Goal: Check status

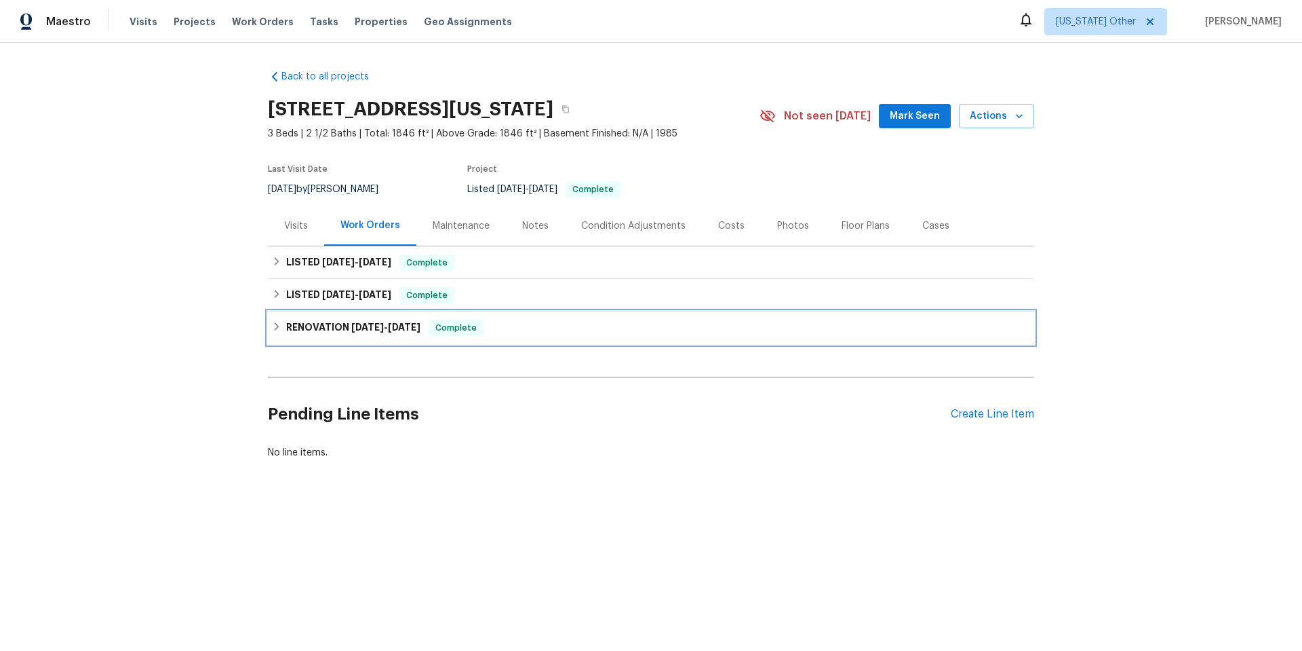
click at [404, 330] on span "[DATE]" at bounding box center [404, 326] width 33 height 9
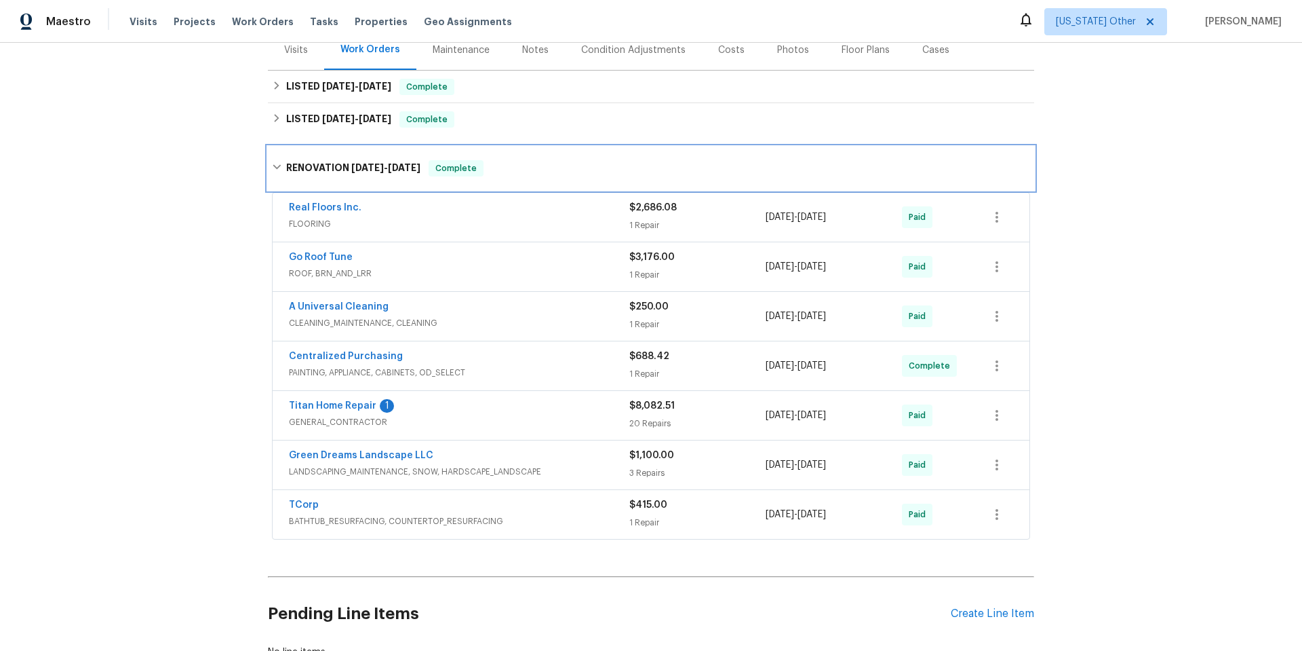
scroll to position [204, 0]
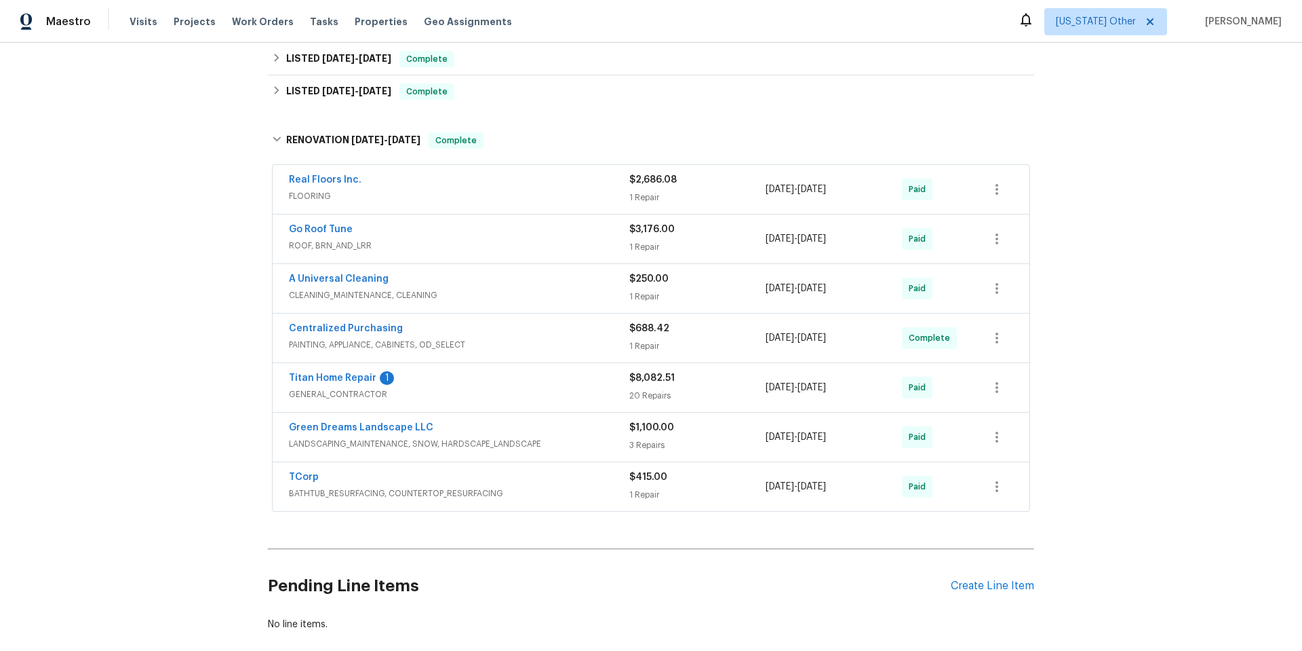
click at [141, 169] on div "Back to all projects [STREET_ADDRESS][US_STATE] 3 Beds | 2 1/2 Baths | Total: 1…" at bounding box center [651, 347] width 1302 height 608
click at [298, 469] on div "TCorp BATHTUB_RESURFACING, COUNTERTOP_RESURFACING $415.00 1 Repair [DATE] - [DA…" at bounding box center [651, 486] width 757 height 49
click at [353, 379] on link "Titan Home Repair" at bounding box center [333, 377] width 88 height 9
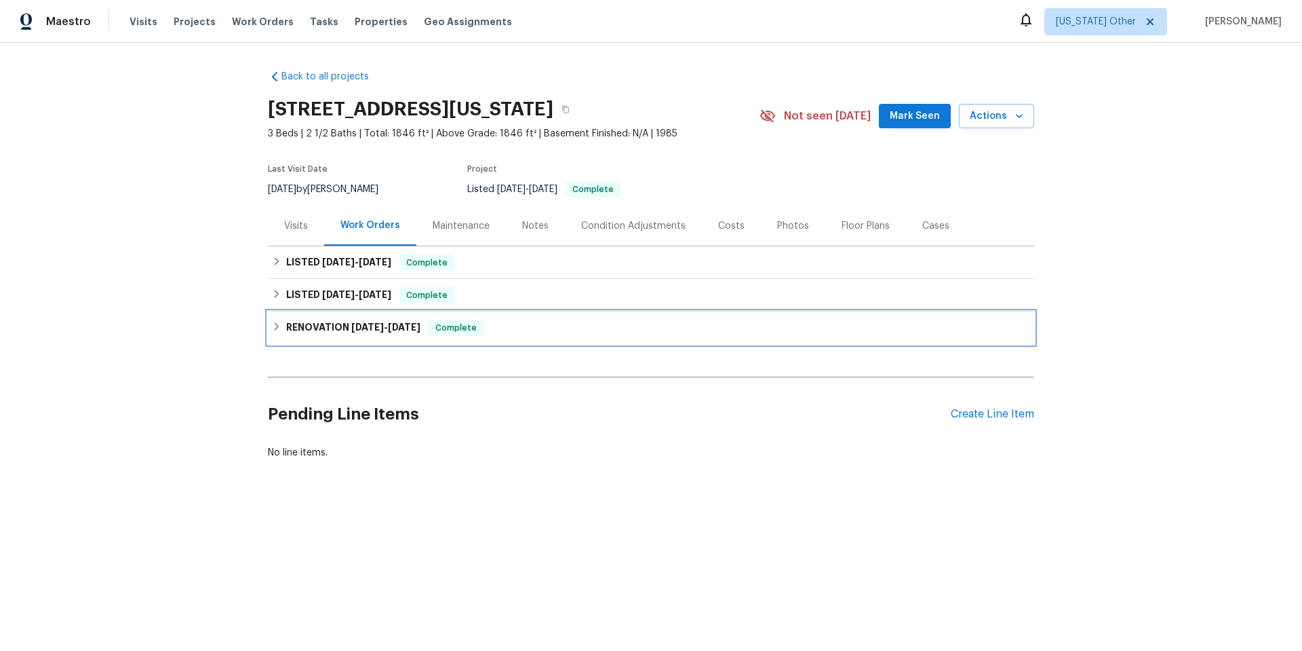
click at [380, 327] on span "[DATE] - [DATE]" at bounding box center [385, 326] width 69 height 9
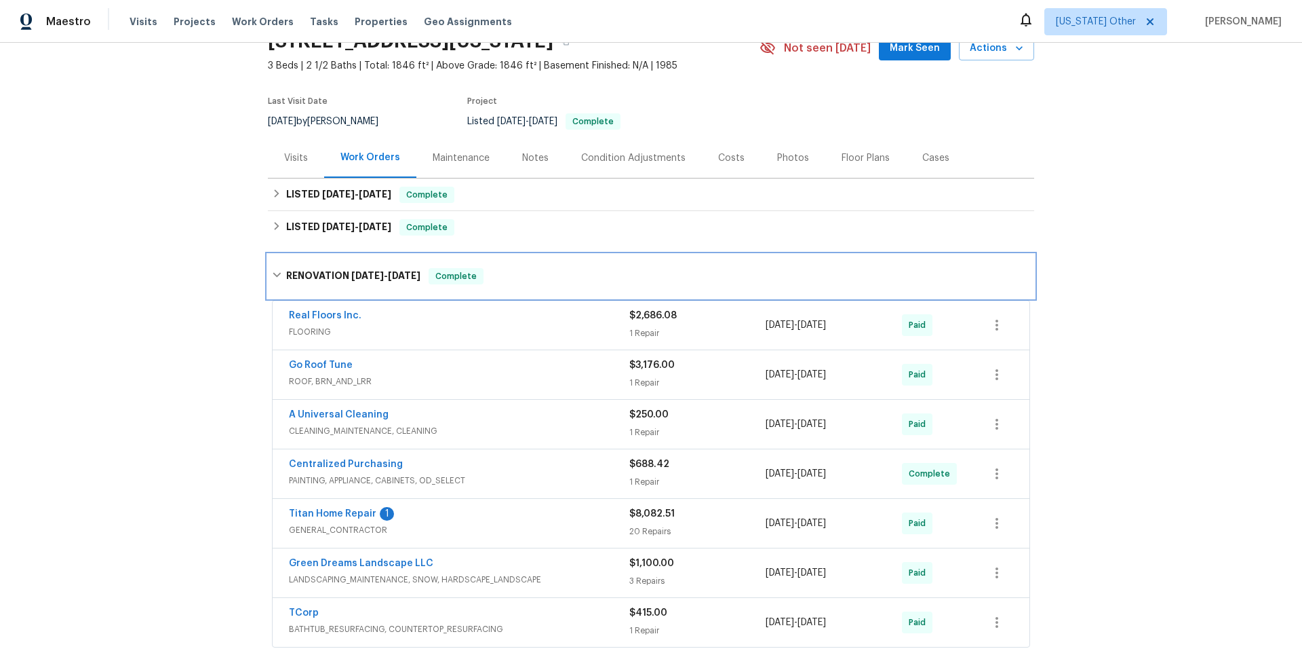
scroll to position [136, 0]
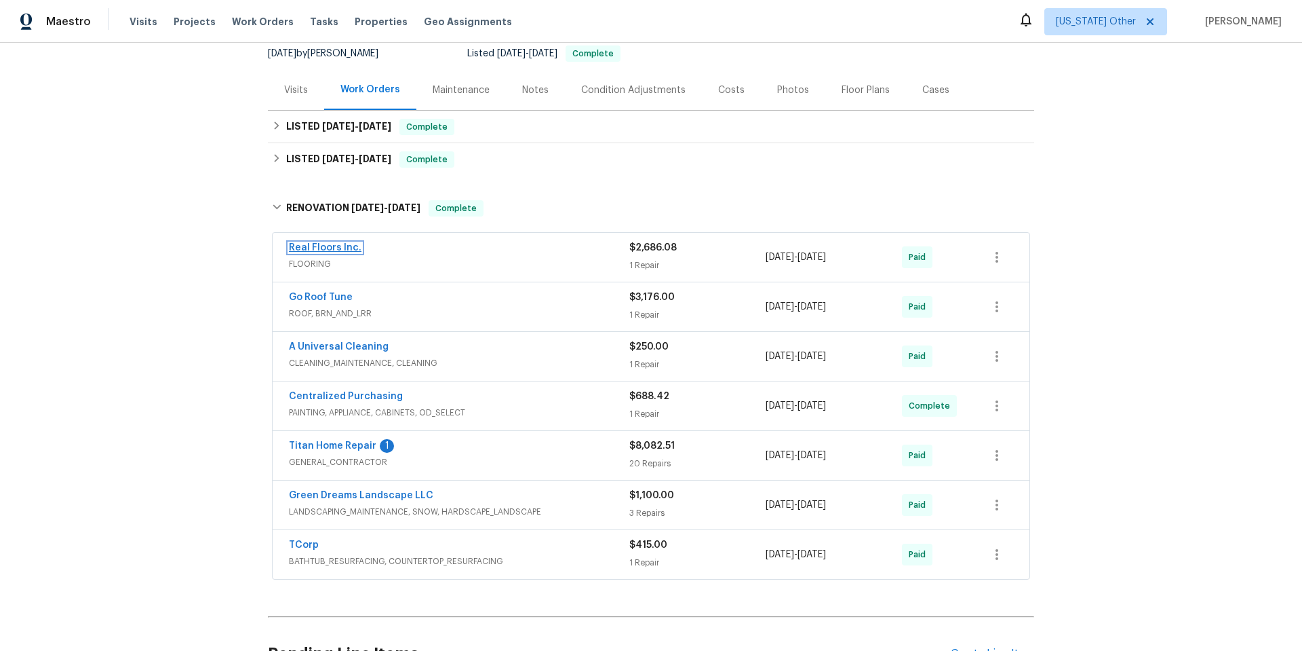
click at [329, 248] on link "Real Floors Inc." at bounding box center [325, 247] width 73 height 9
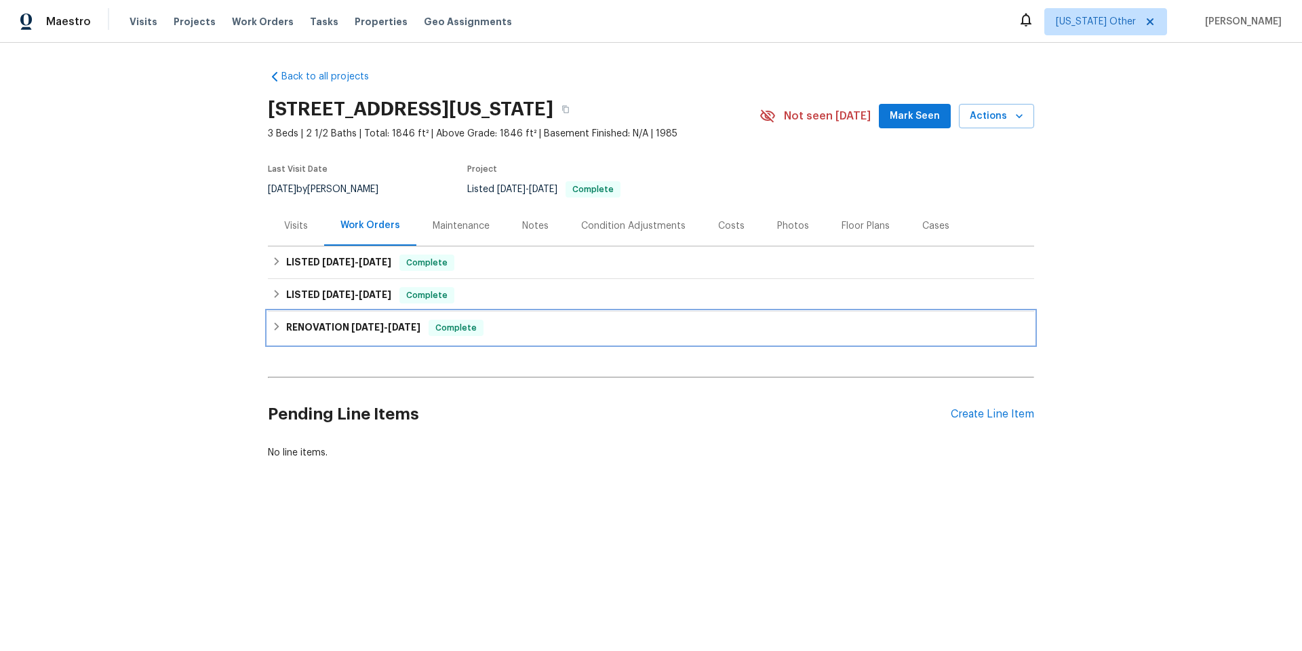
click at [374, 337] on div "RENOVATION [DATE] - [DATE] Complete" at bounding box center [651, 327] width 767 height 33
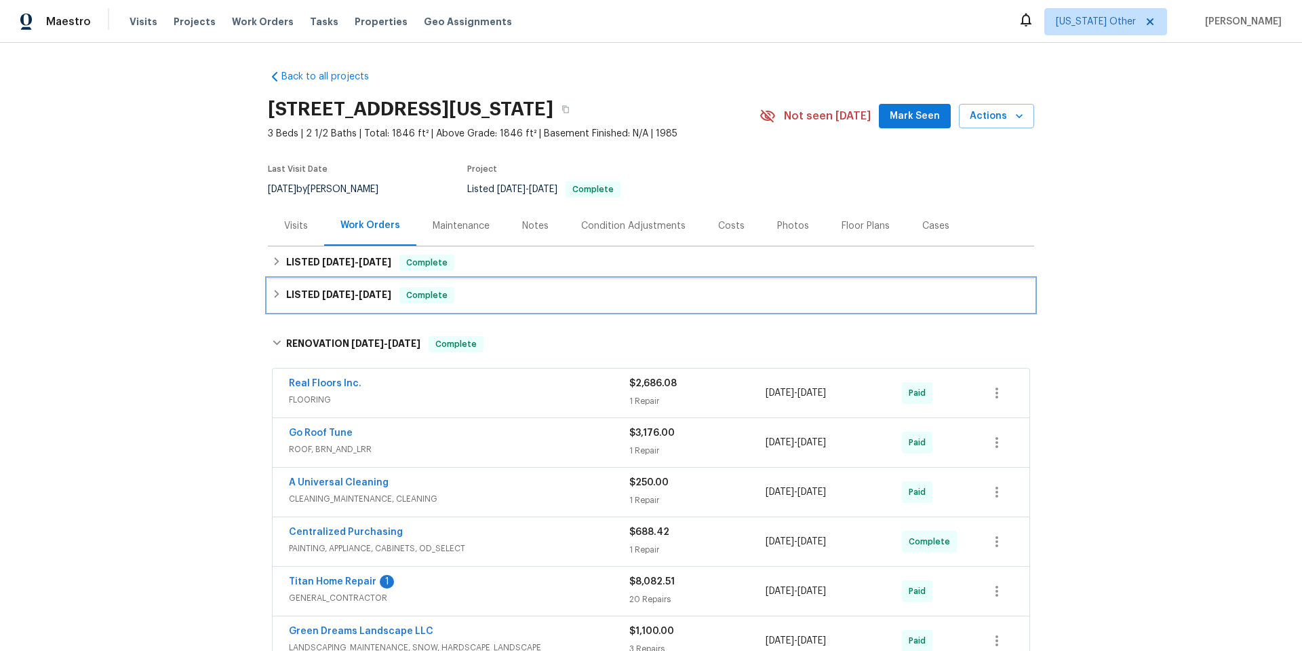
click at [373, 301] on h6 "LISTED [DATE] - [DATE]" at bounding box center [338, 295] width 105 height 16
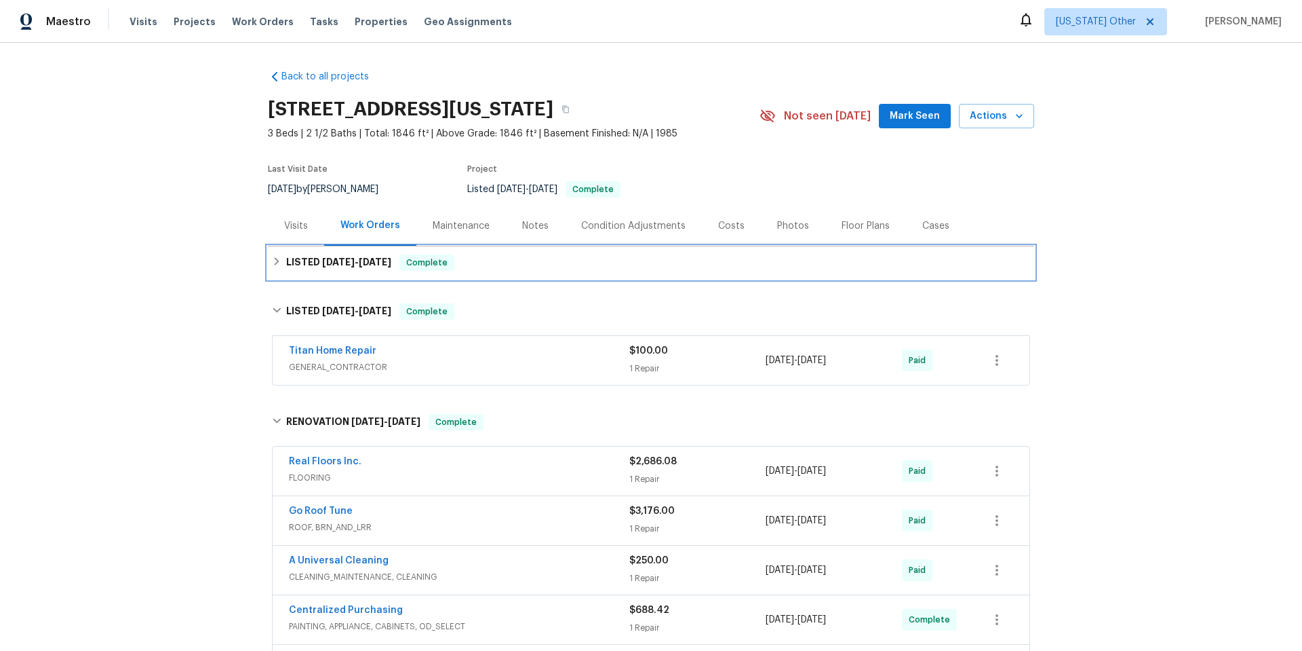
click at [388, 266] on span "[DATE]" at bounding box center [375, 261] width 33 height 9
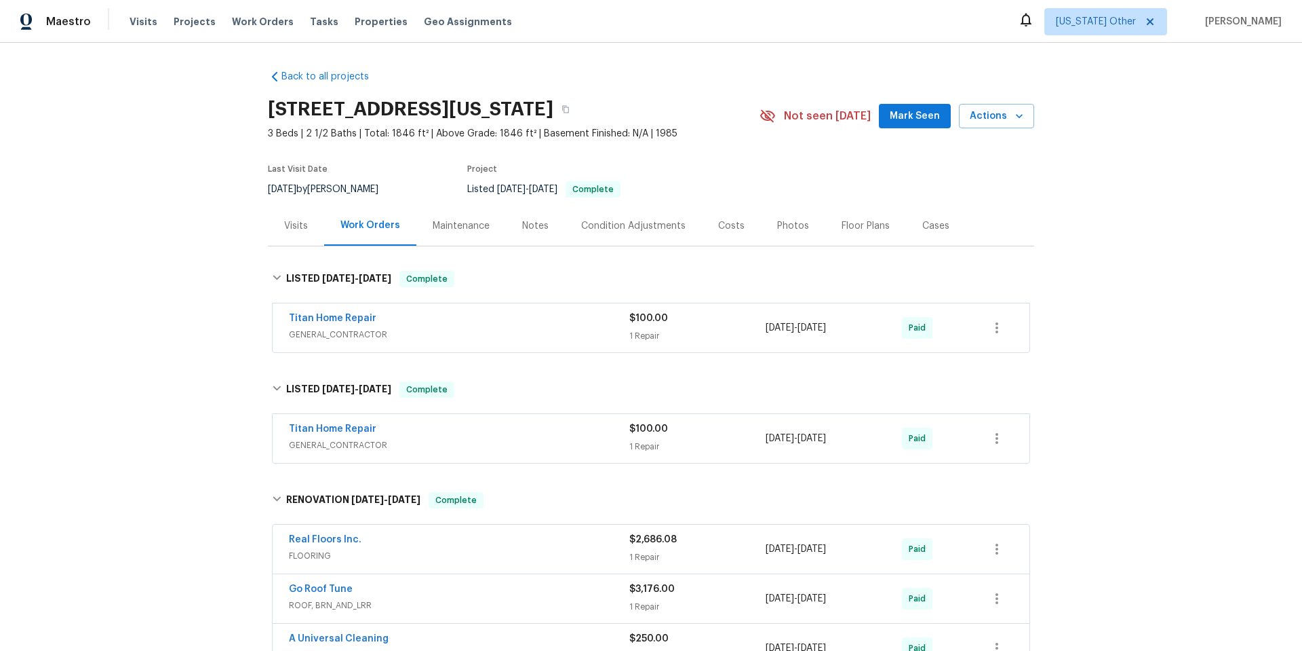
click at [227, 376] on div "Back to all projects [STREET_ADDRESS][US_STATE] 3 Beds | 2 1/2 Baths | Total: 1…" at bounding box center [651, 347] width 1302 height 608
click at [301, 227] on div "Visits" at bounding box center [296, 226] width 24 height 14
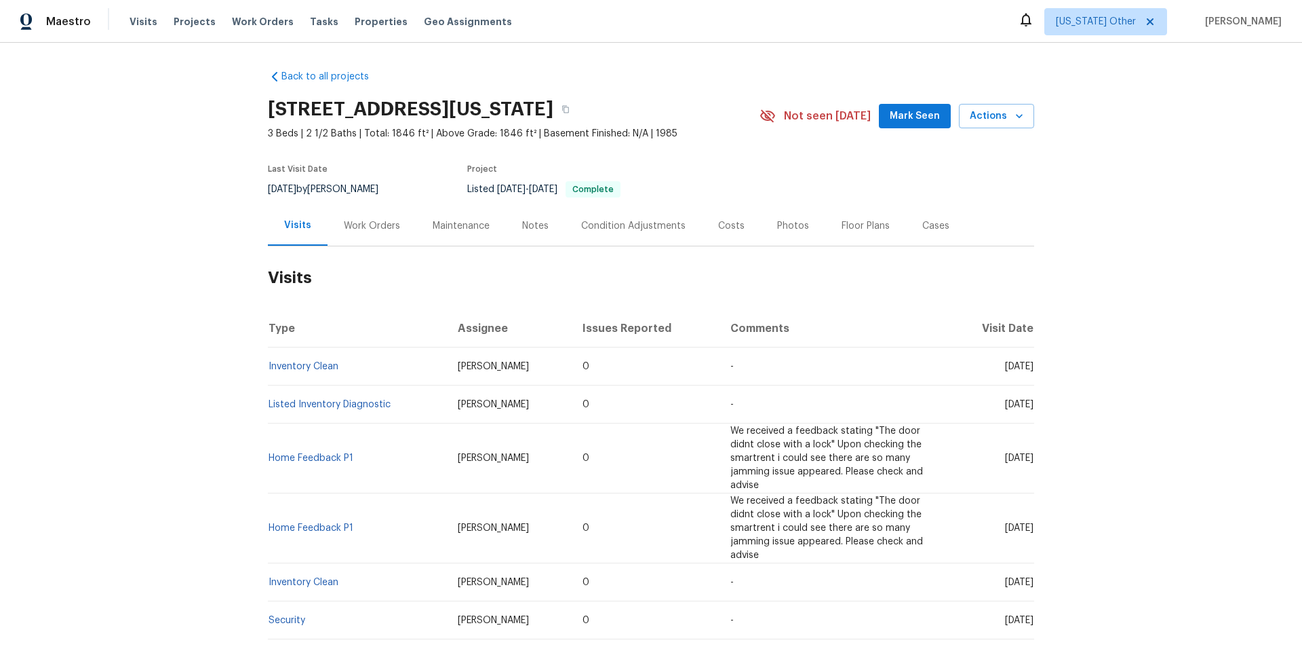
click at [404, 226] on div "Work Orders" at bounding box center [372, 226] width 89 height 40
